Goal: Task Accomplishment & Management: Complete application form

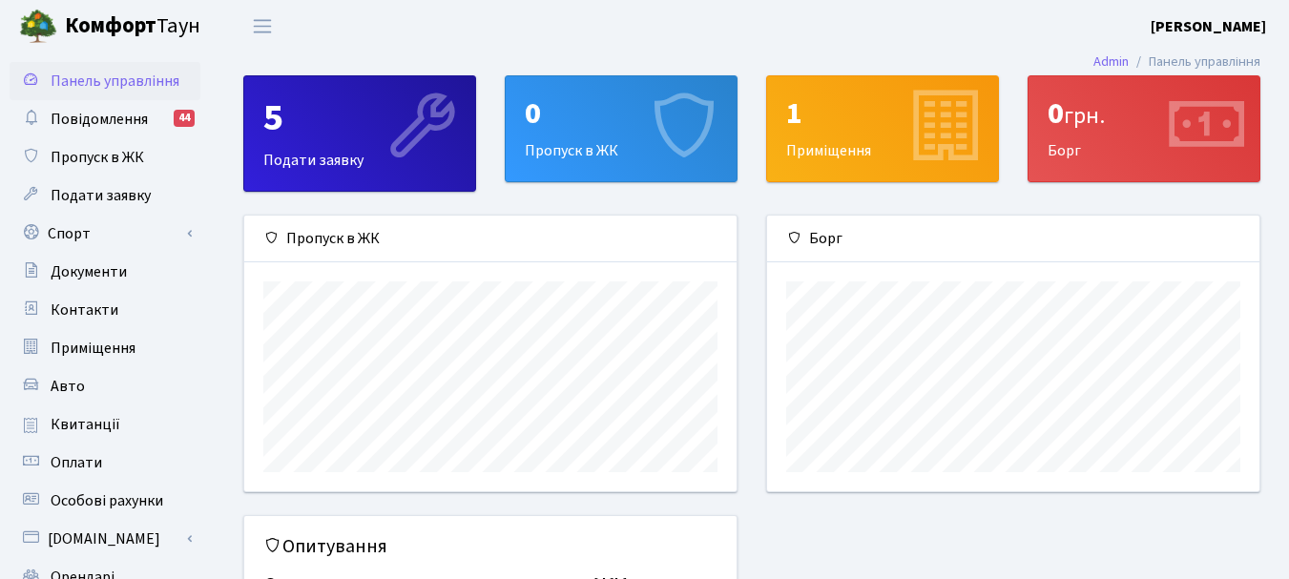
scroll to position [276, 492]
click at [750, 125] on div "0 Пропуск в ЖК" at bounding box center [620, 144] width 261 height 139
click at [82, 155] on span "Пропуск в ЖК" at bounding box center [97, 157] width 93 height 21
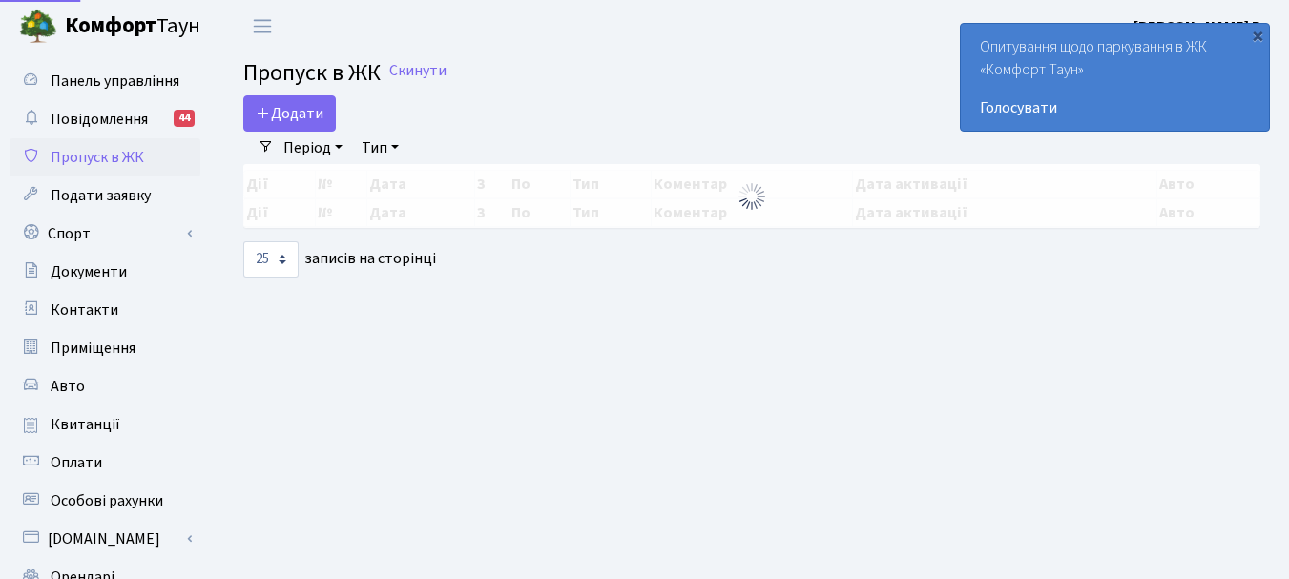
select select "25"
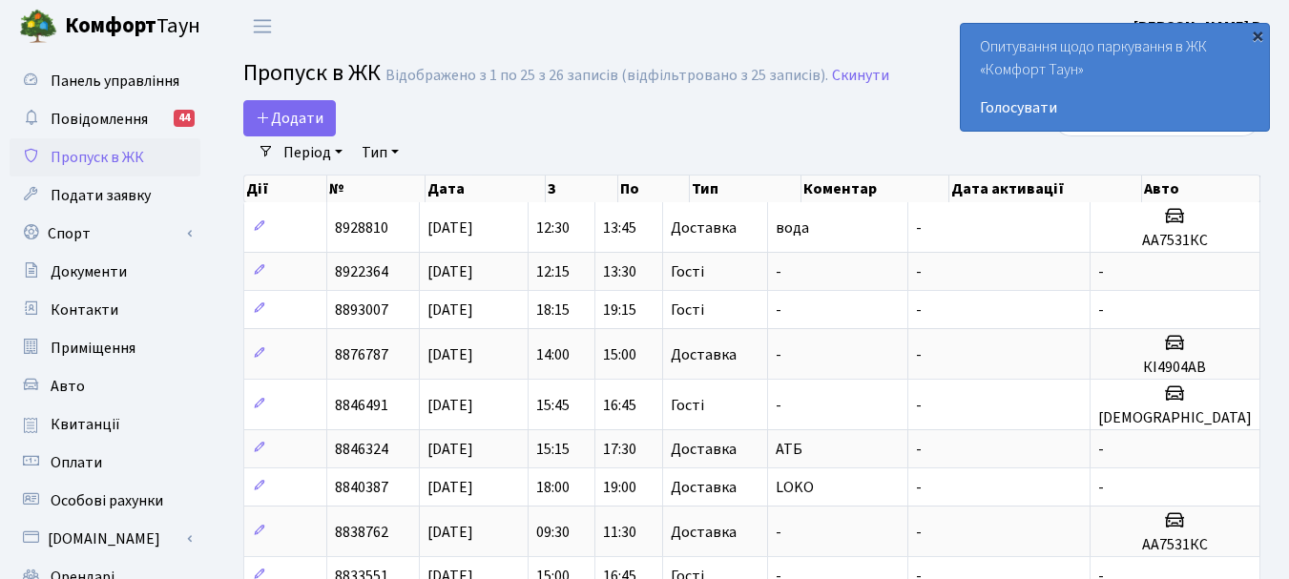
drag, startPoint x: 1261, startPoint y: 35, endPoint x: 1233, endPoint y: 44, distance: 29.0
click at [1261, 34] on div "×" at bounding box center [1257, 35] width 19 height 19
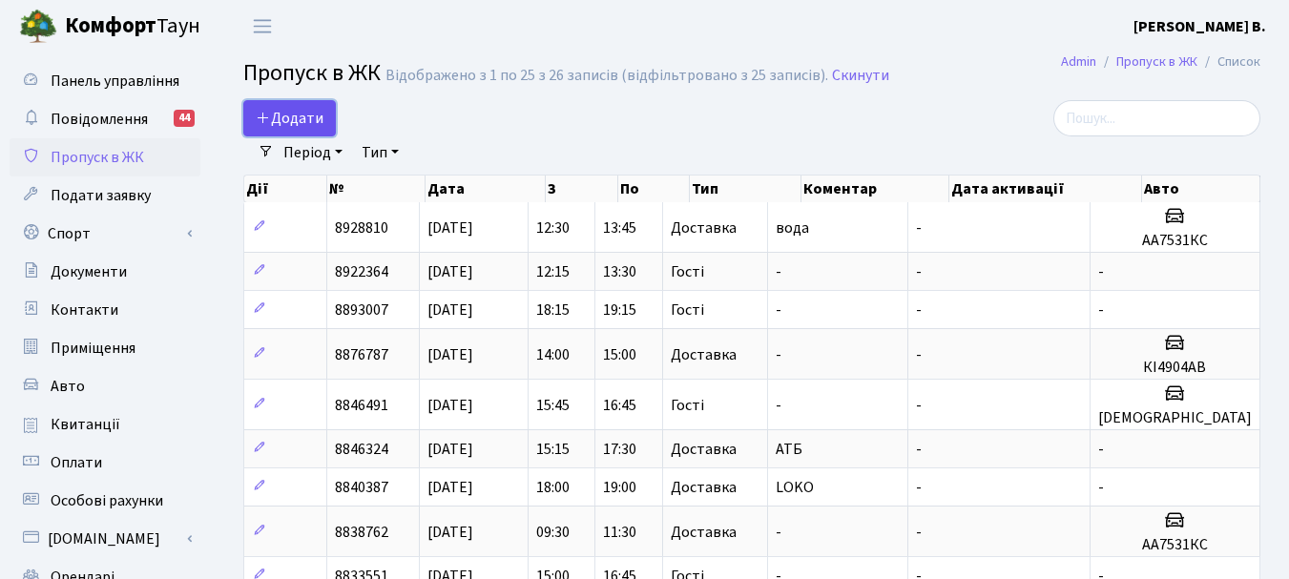
click at [303, 109] on span "Додати" at bounding box center [290, 118] width 68 height 21
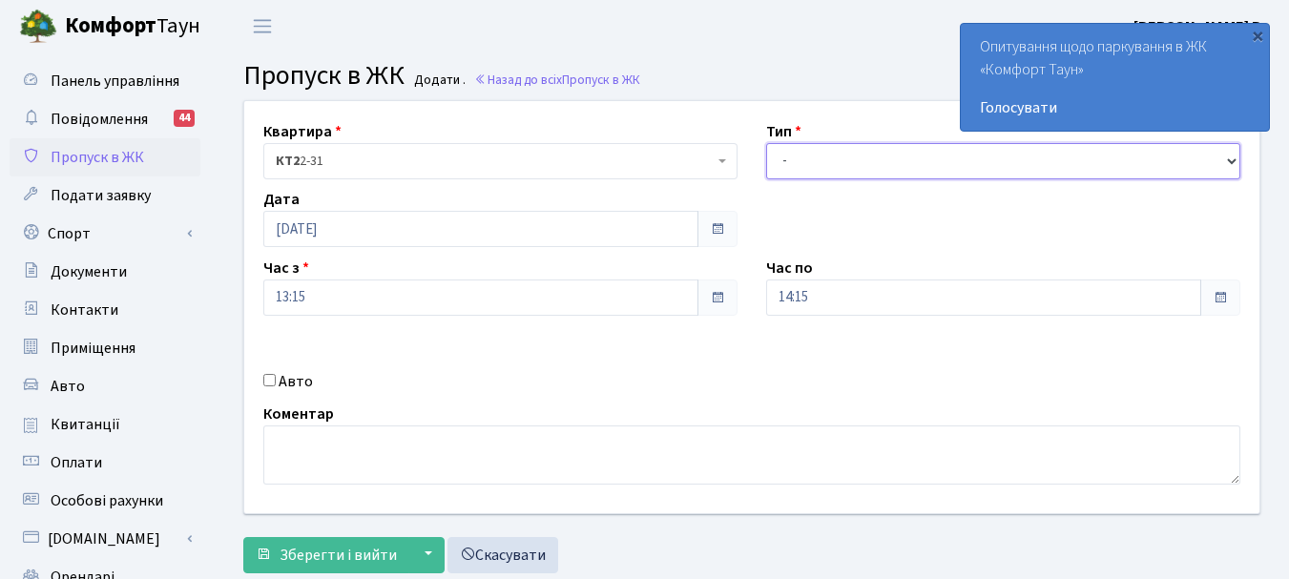
click at [1145, 154] on select "- Доставка Таксі Гості Сервіс" at bounding box center [1003, 161] width 474 height 36
select select "3"
click at [766, 143] on select "- Доставка Таксі Гості Сервіс" at bounding box center [1003, 161] width 474 height 36
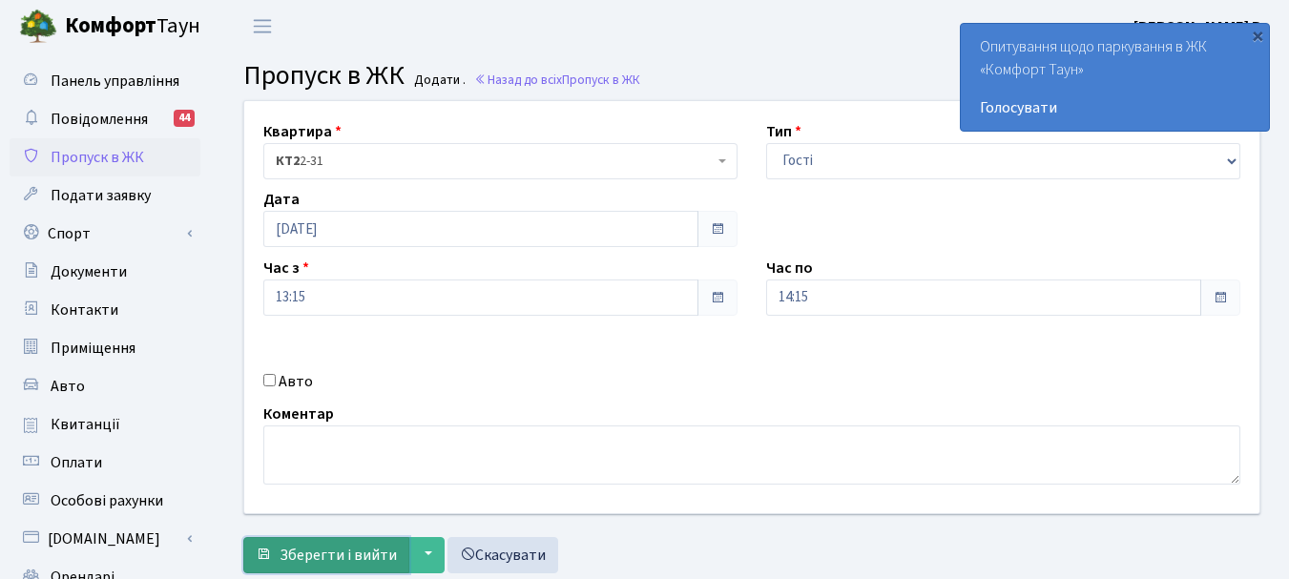
click at [356, 555] on span "Зберегти і вийти" at bounding box center [337, 555] width 117 height 21
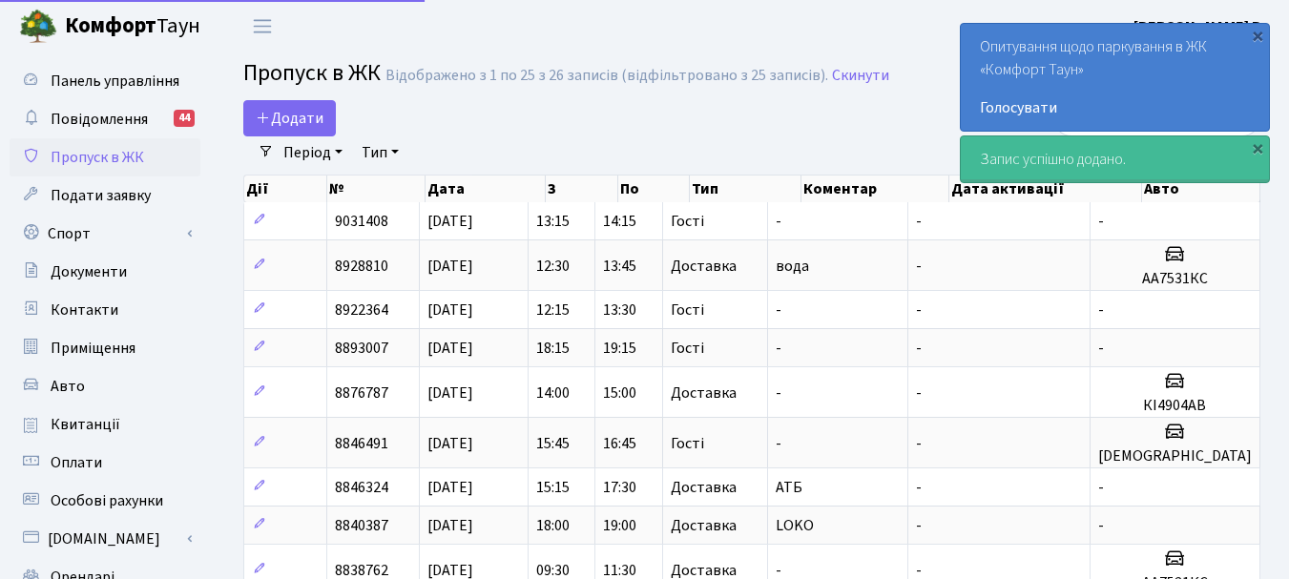
select select "25"
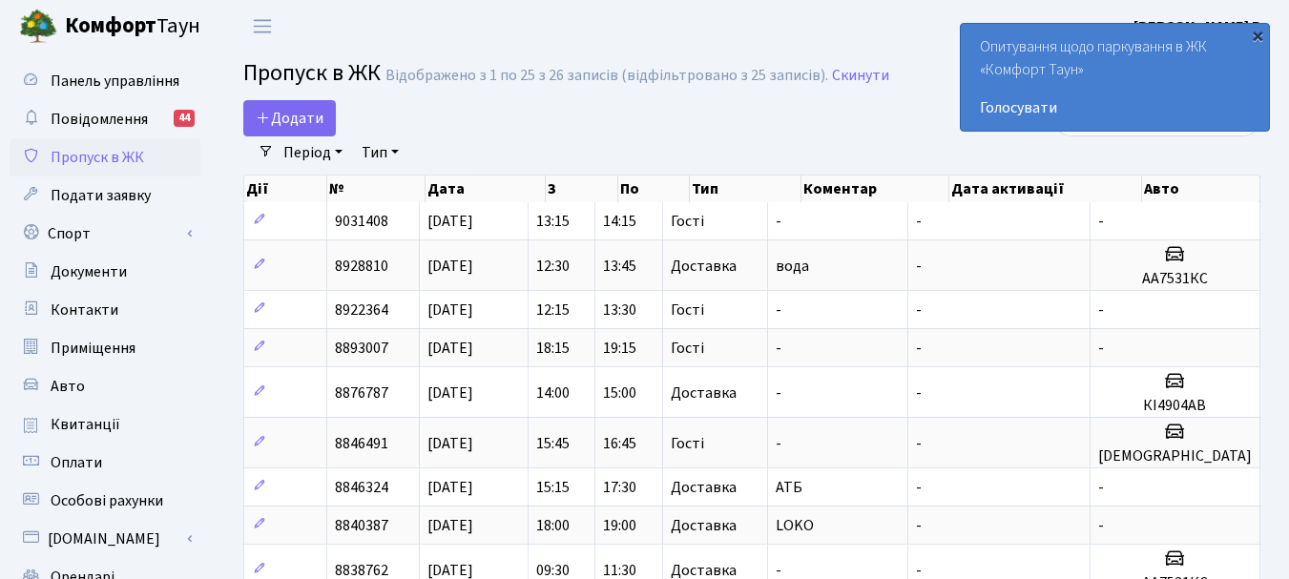
click at [1257, 37] on div "×" at bounding box center [1257, 35] width 19 height 19
